Goal: Find specific page/section: Find specific page/section

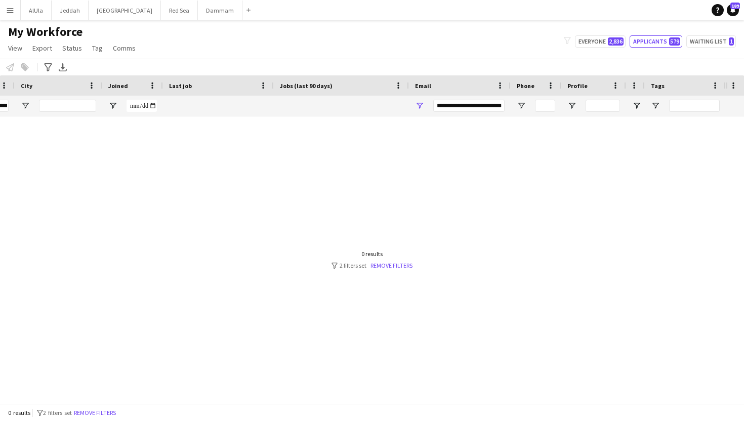
click at [473, 110] on input "**********" at bounding box center [468, 106] width 71 height 12
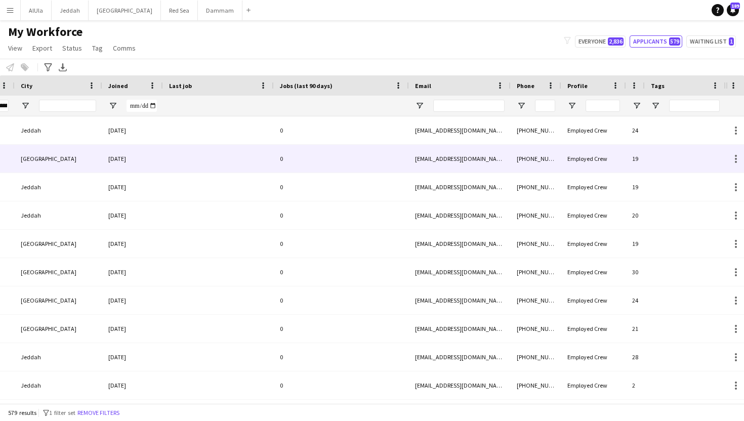
scroll to position [0, 313]
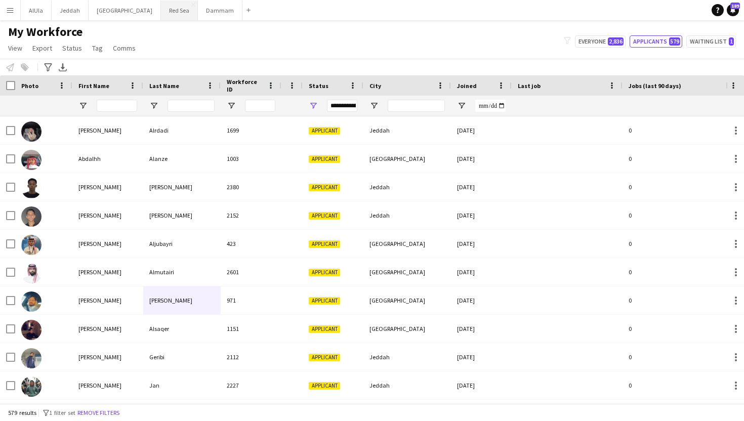
click at [161, 16] on button "Red Sea Close" at bounding box center [179, 11] width 37 height 20
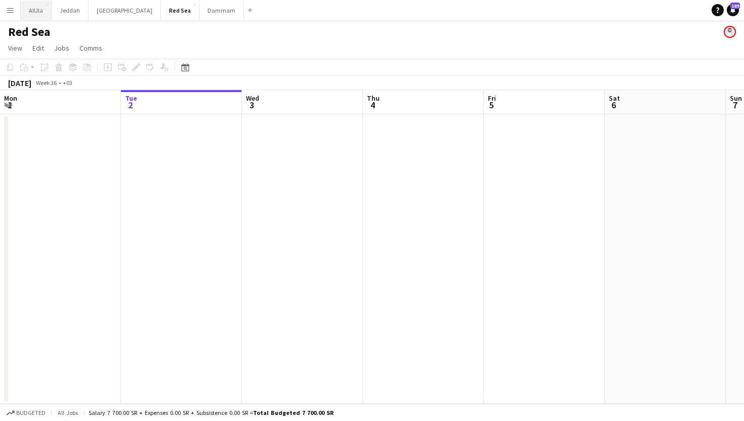
click at [36, 12] on button "AlUla Close" at bounding box center [36, 11] width 31 height 20
